Goal: Find contact information

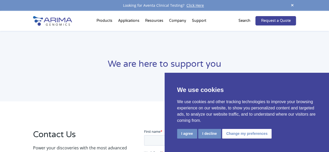
click at [291, 5] on span at bounding box center [293, 5] width 8 height 7
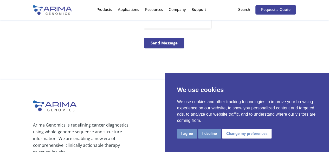
scroll to position [336, 0]
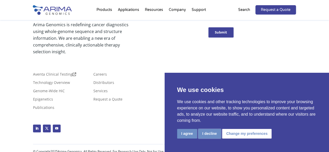
click at [215, 133] on button "I decline" at bounding box center [209, 134] width 23 height 10
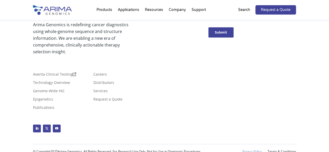
click at [245, 150] on link "Privacy Policy" at bounding box center [253, 152] width 20 height 4
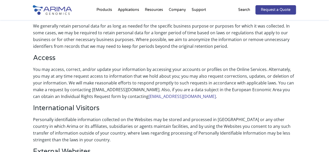
scroll to position [834, 0]
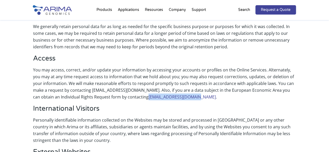
drag, startPoint x: 171, startPoint y: 83, endPoint x: 120, endPoint y: 85, distance: 50.8
click at [120, 85] on p "You may access, correct, and/or update your information by accessing your accou…" at bounding box center [164, 86] width 263 height 38
copy link "info@arimagenomics.com"
